Goal: Entertainment & Leisure: Consume media (video, audio)

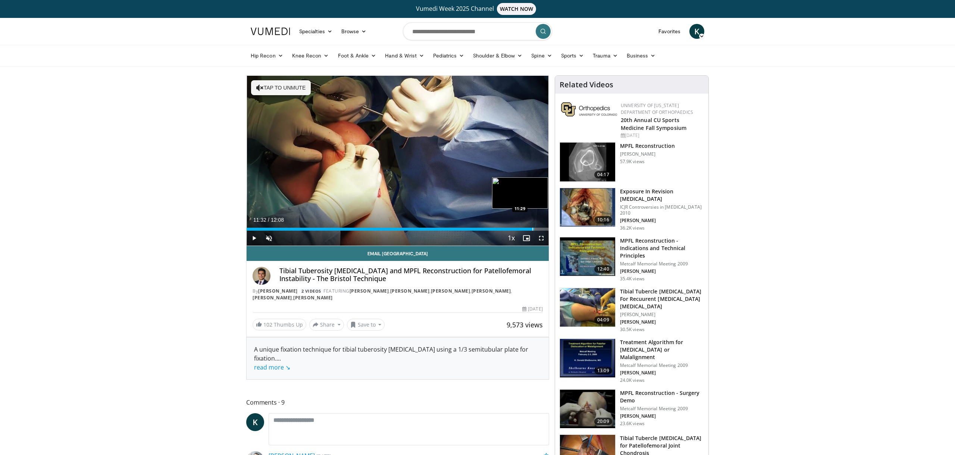
click at [533, 228] on div "Loaded : 95.25% 11:32 11:29" at bounding box center [398, 229] width 302 height 3
click at [529, 228] on div "Progress Bar" at bounding box center [529, 229] width 1 height 3
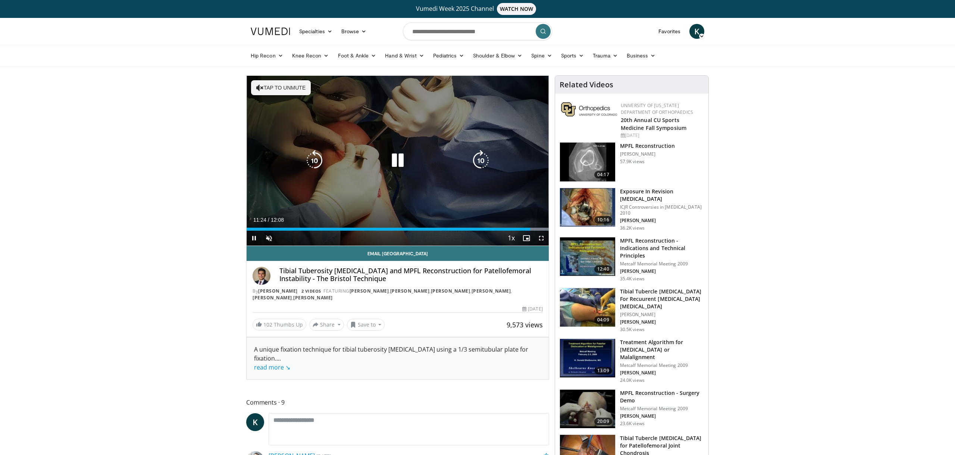
click at [400, 163] on icon "Video Player" at bounding box center [397, 160] width 21 height 21
